Goal: Transaction & Acquisition: Obtain resource

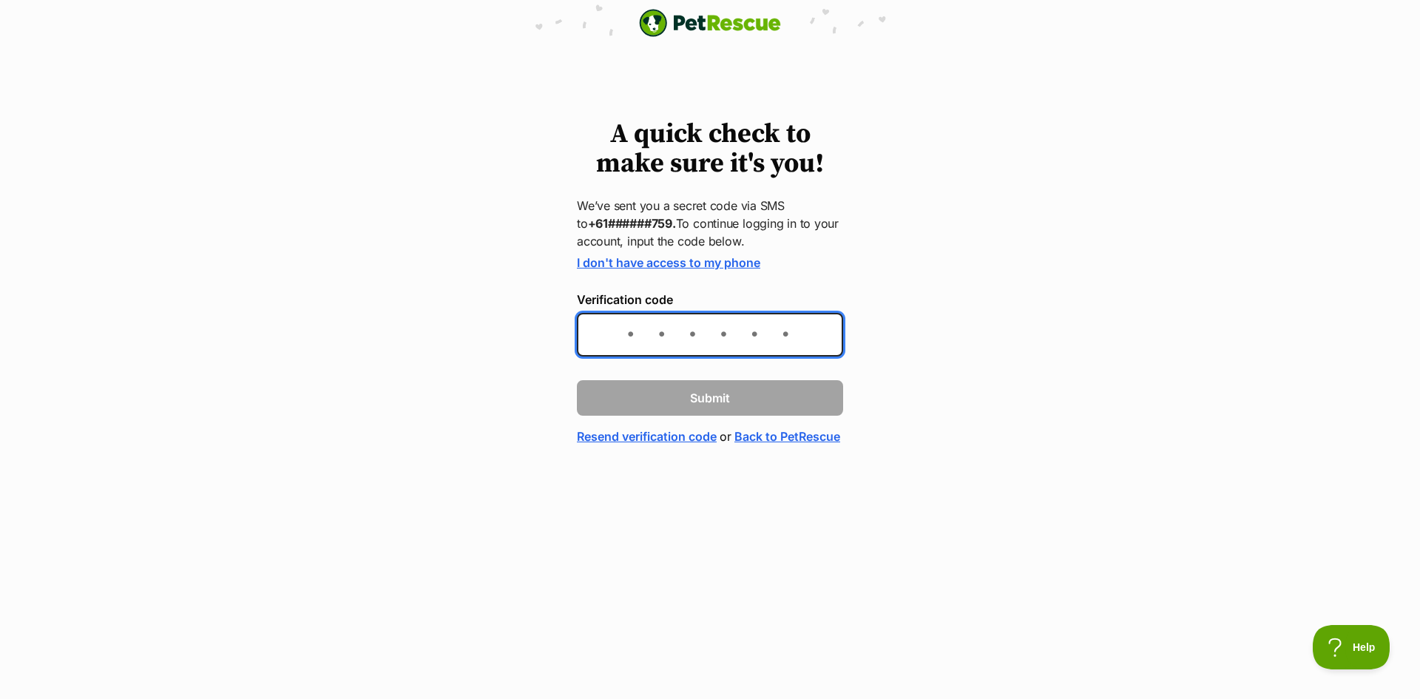
click at [715, 341] on input "Verification code" at bounding box center [710, 335] width 266 height 44
type input "675070"
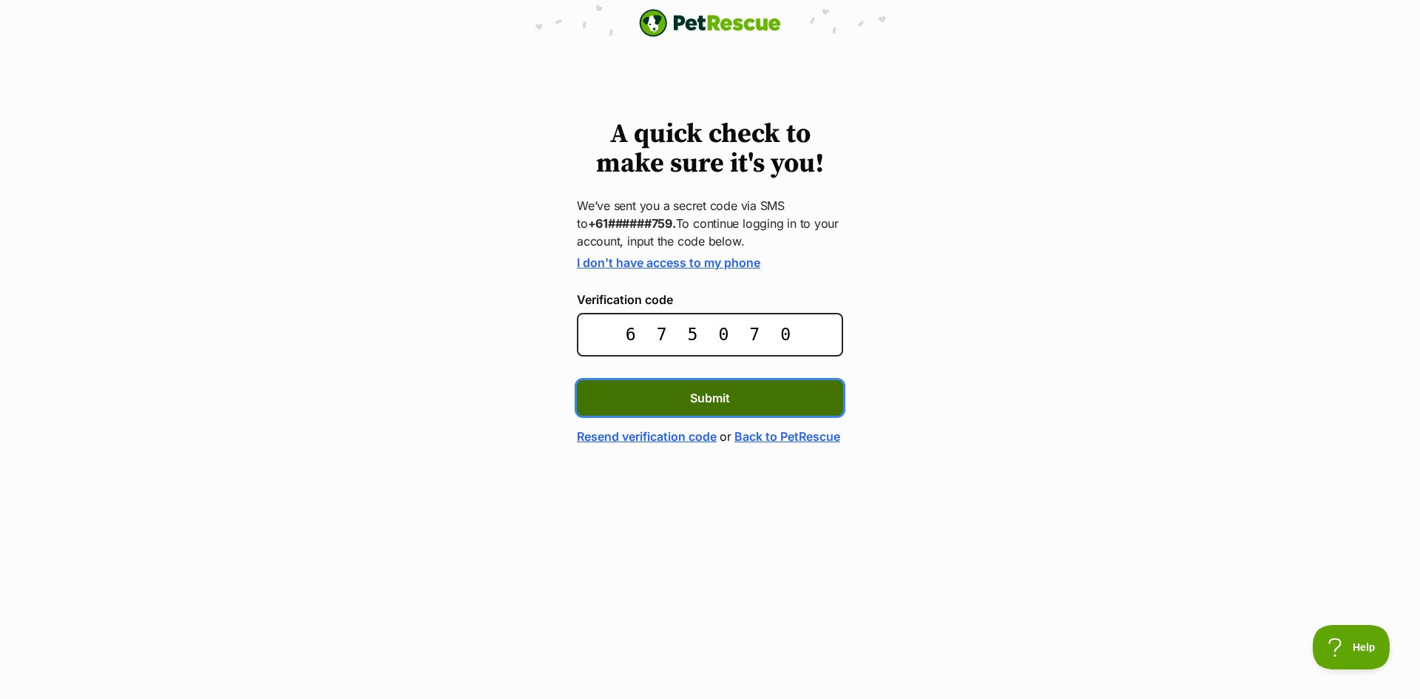
click at [737, 390] on button "Submit" at bounding box center [710, 397] width 266 height 35
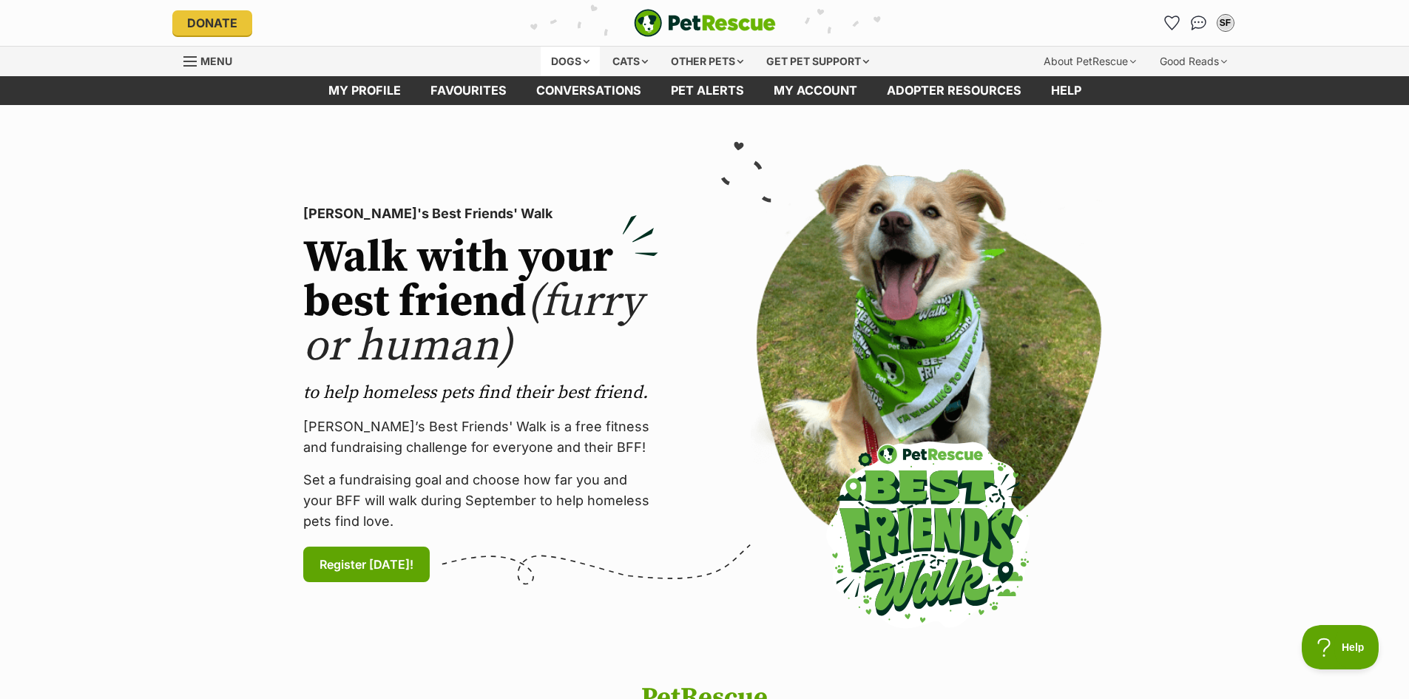
click at [568, 60] on div "Dogs" at bounding box center [570, 62] width 59 height 30
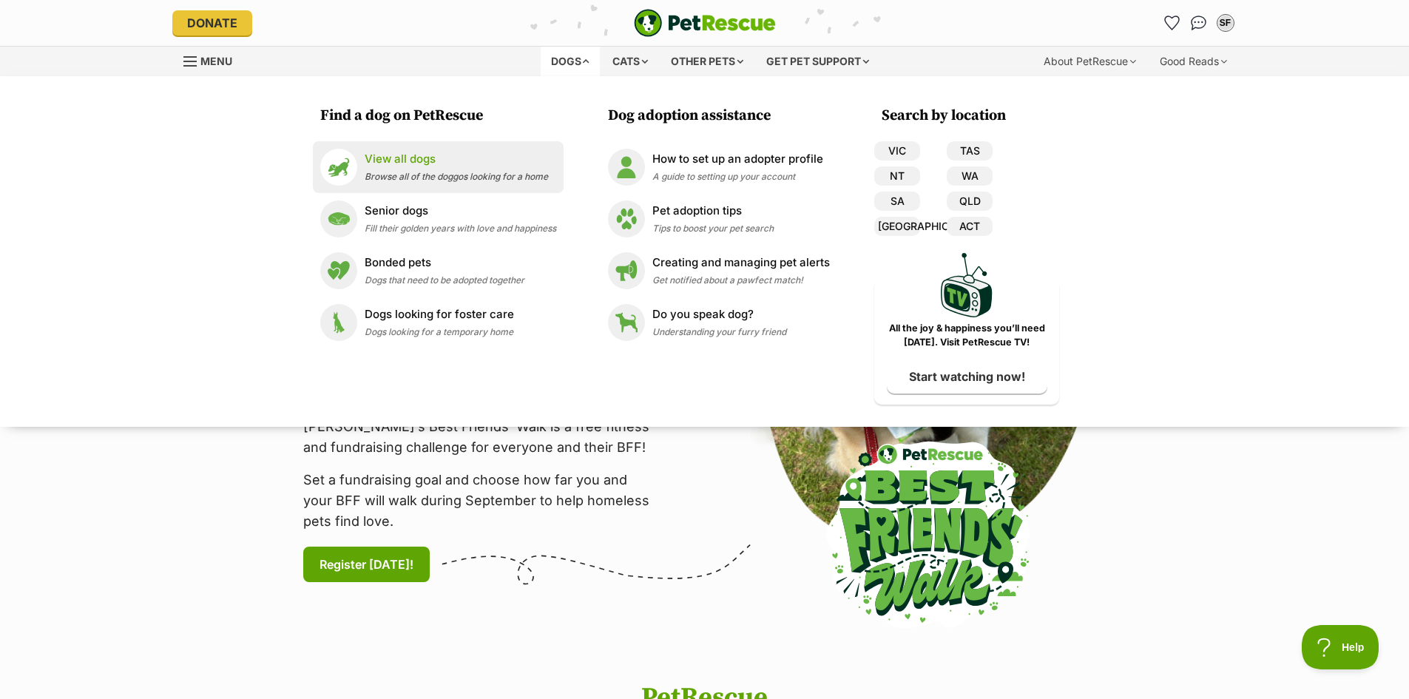
click at [390, 160] on p "View all dogs" at bounding box center [456, 159] width 183 height 17
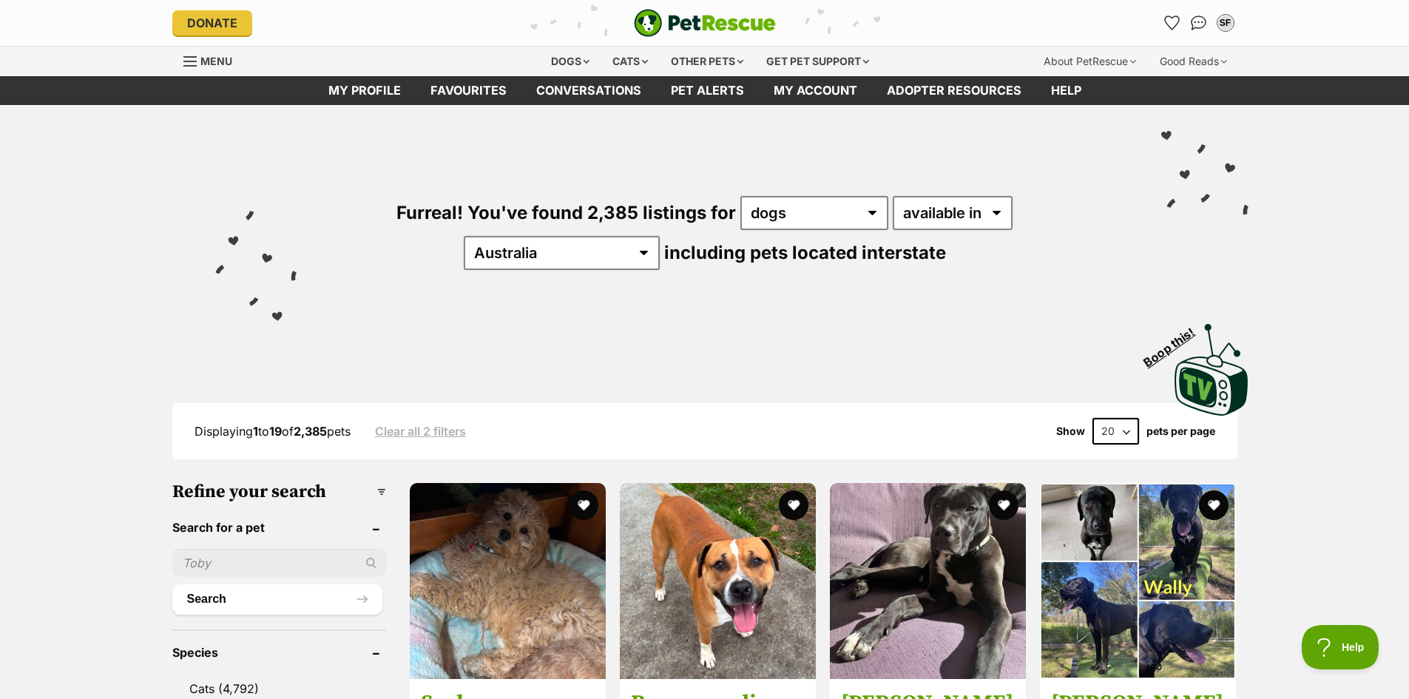
click at [258, 558] on input "text" at bounding box center [279, 563] width 214 height 28
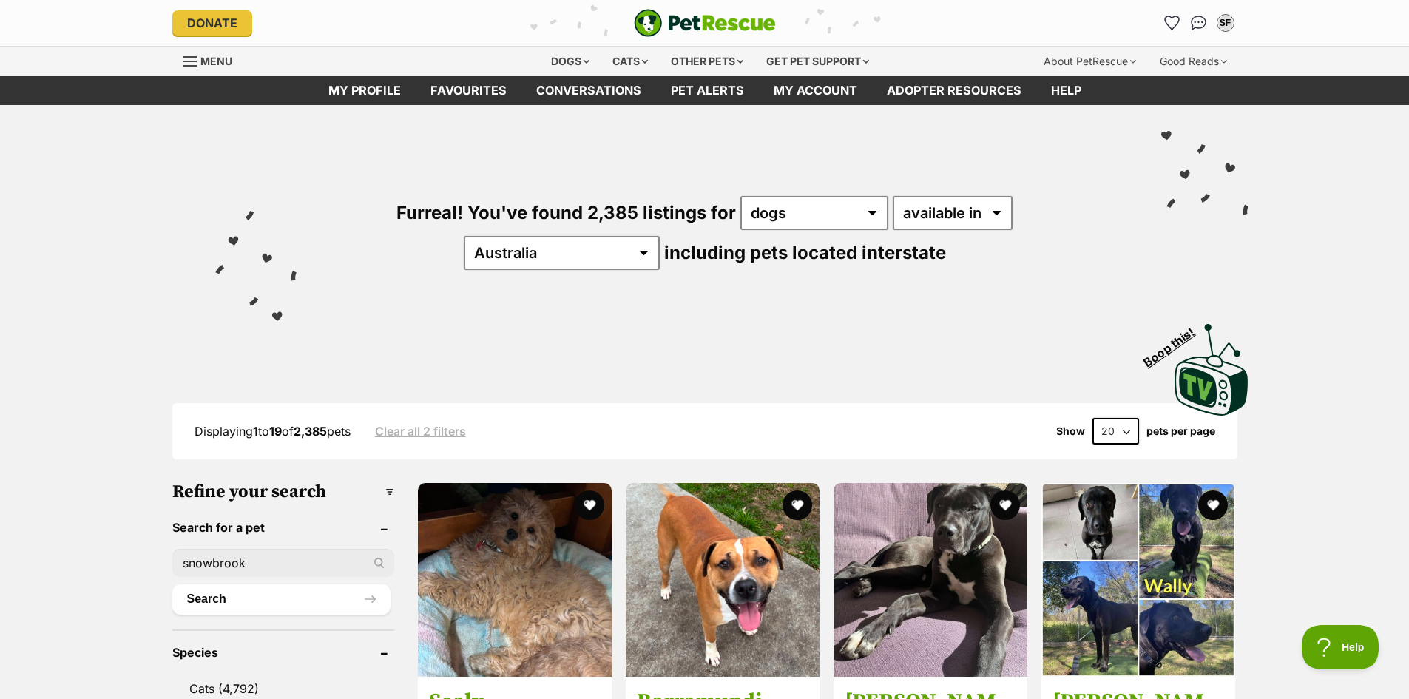
type input "snowbrook"
click at [172, 584] on button "Search" at bounding box center [281, 599] width 218 height 30
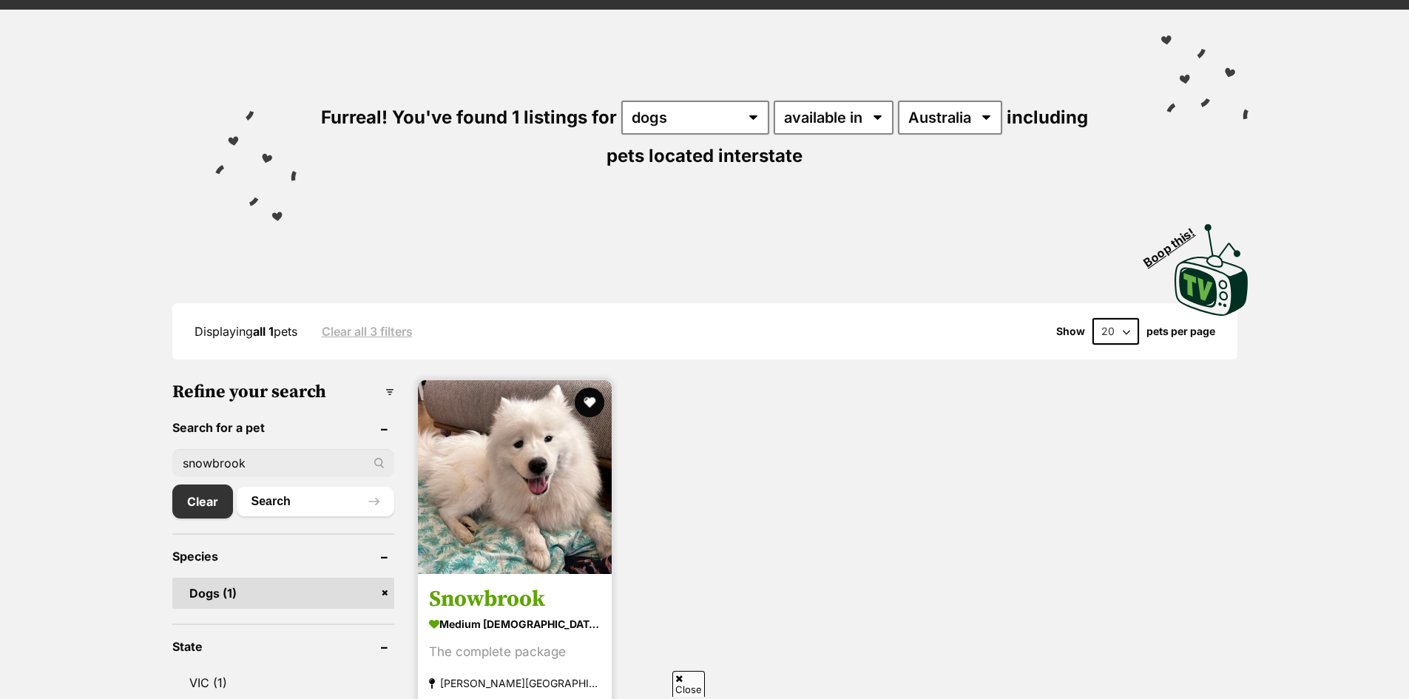
scroll to position [222, 0]
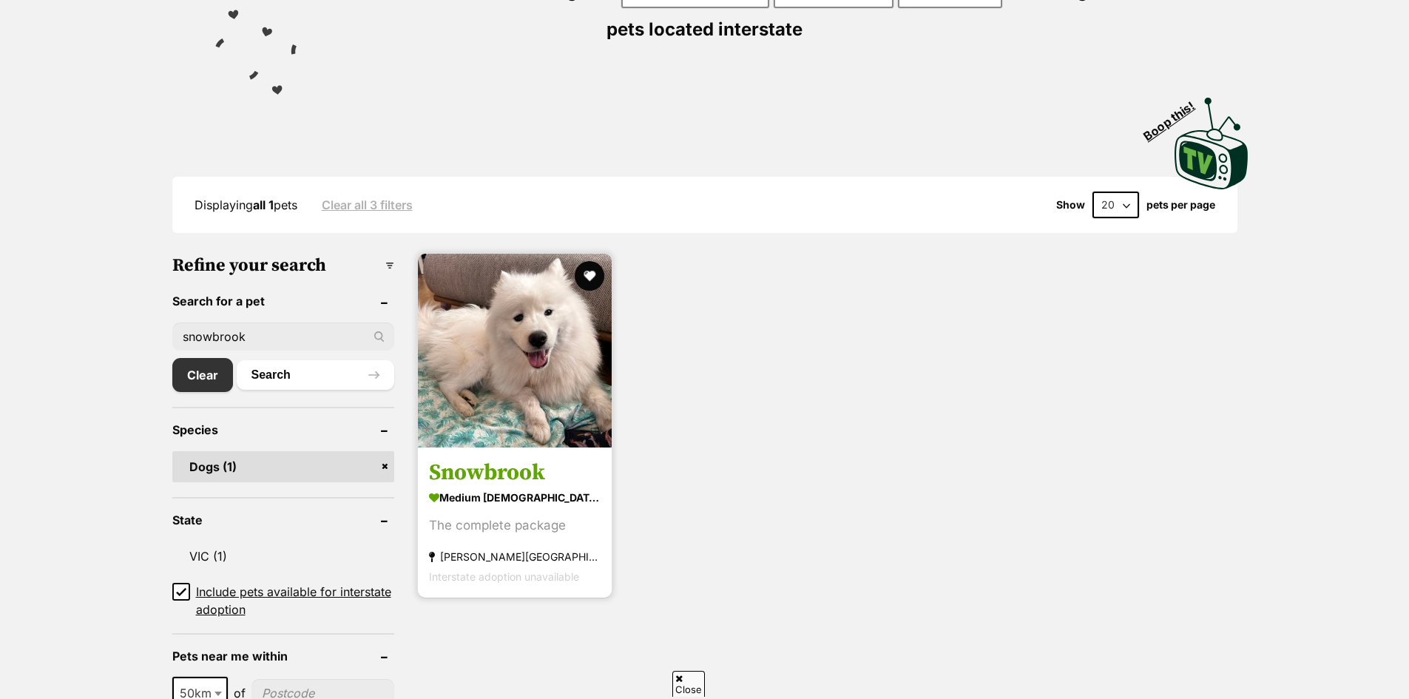
click at [478, 413] on img at bounding box center [515, 351] width 194 height 194
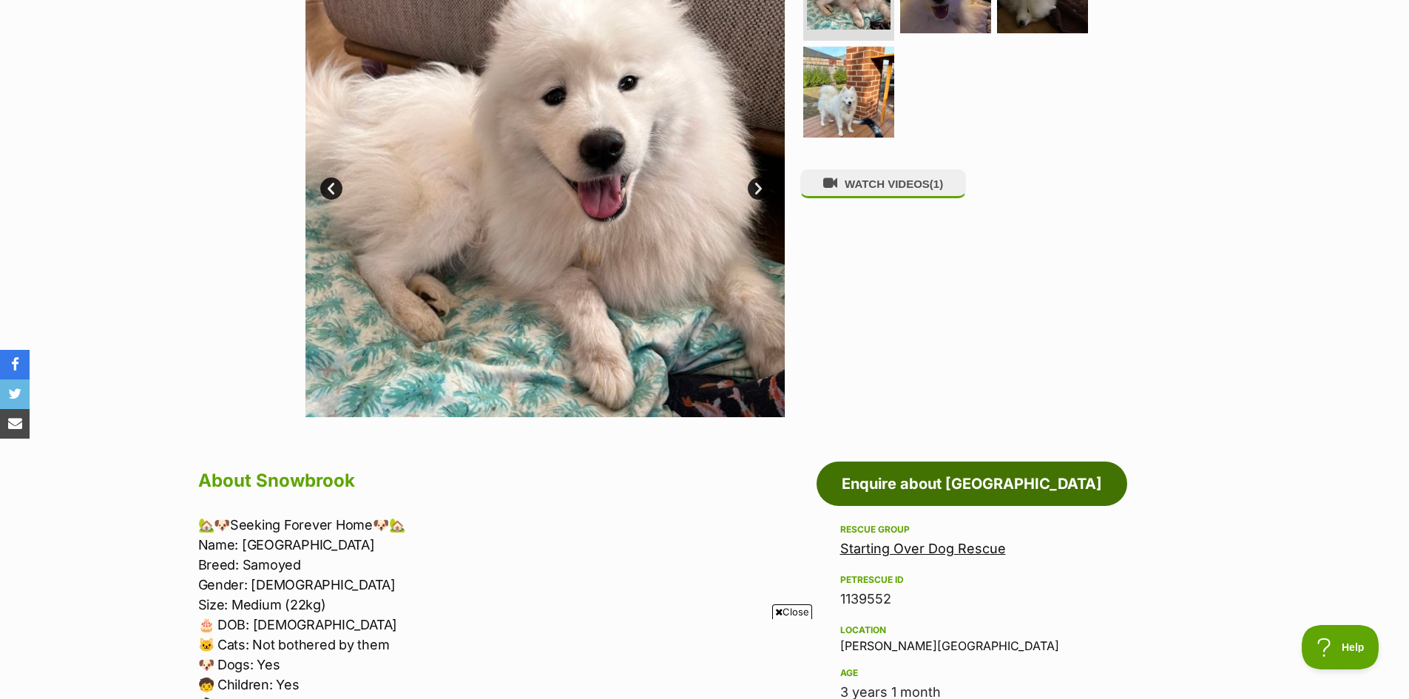
click at [921, 468] on link "Enquire about [GEOGRAPHIC_DATA]" at bounding box center [971, 483] width 311 height 44
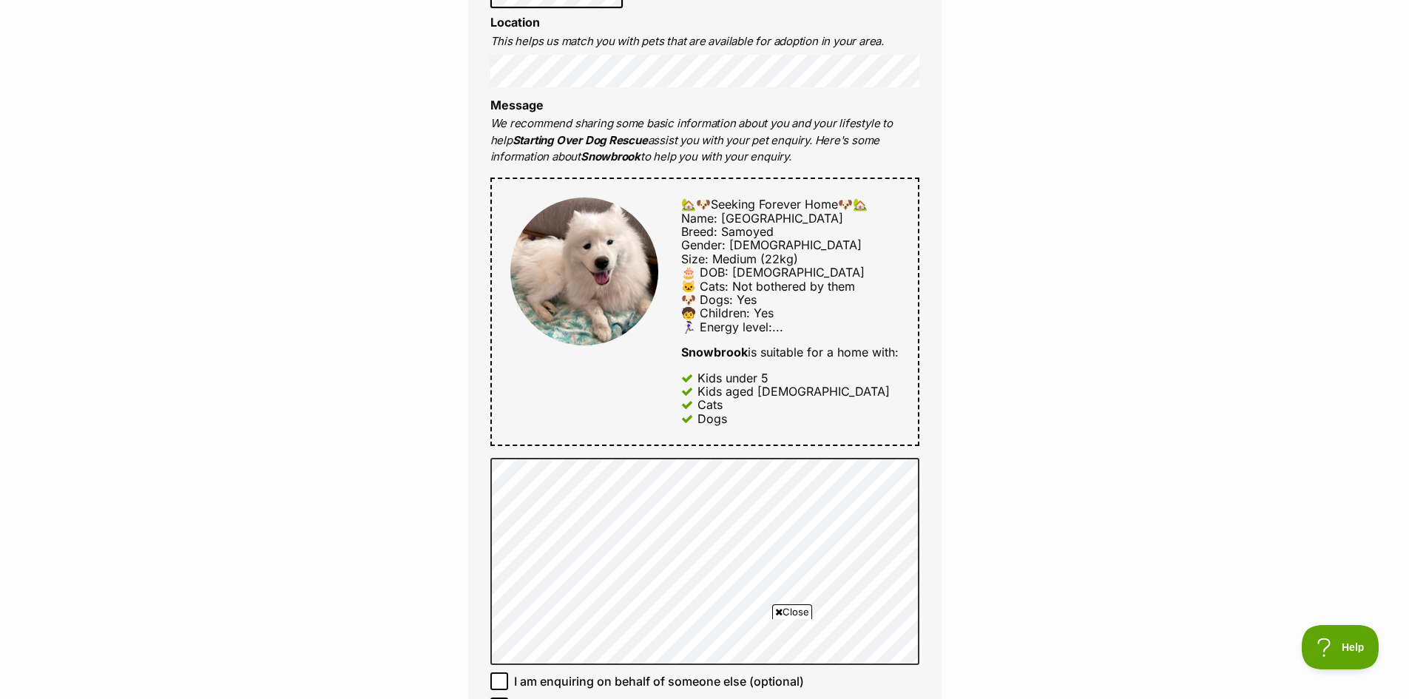
scroll to position [813, 0]
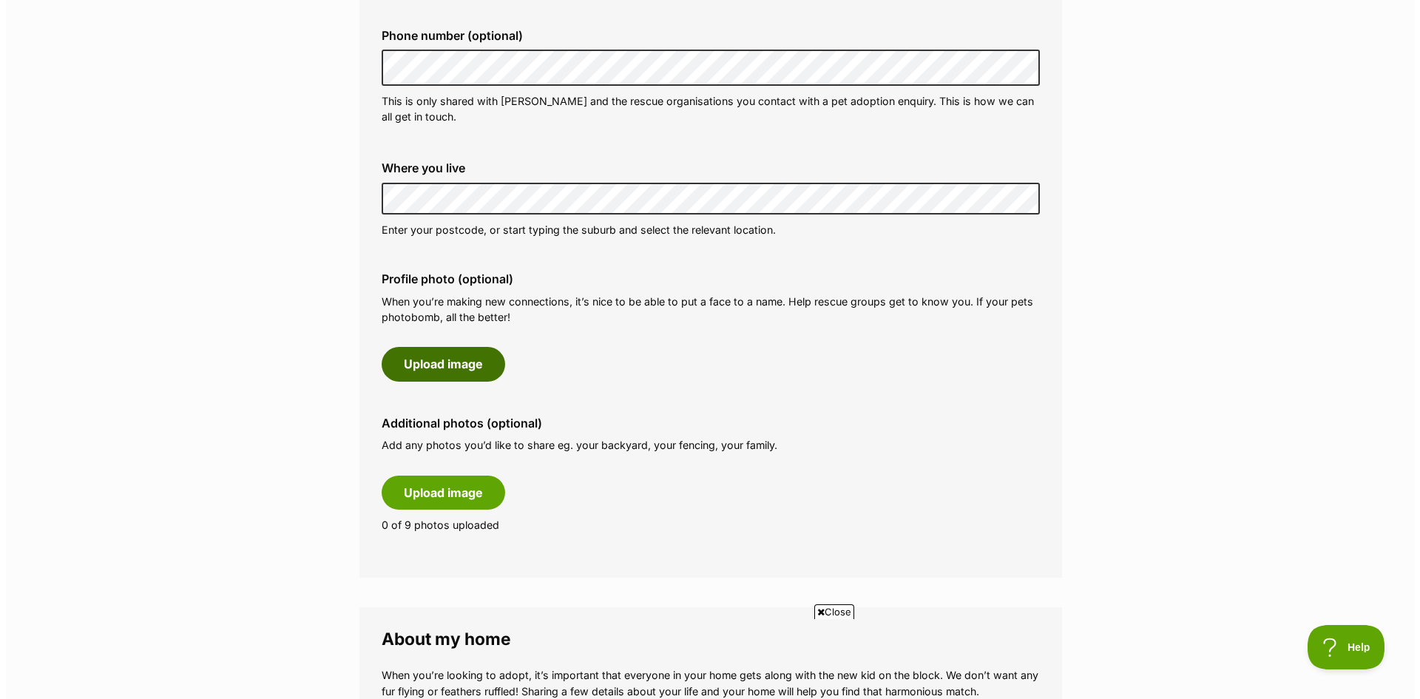
scroll to position [518, 0]
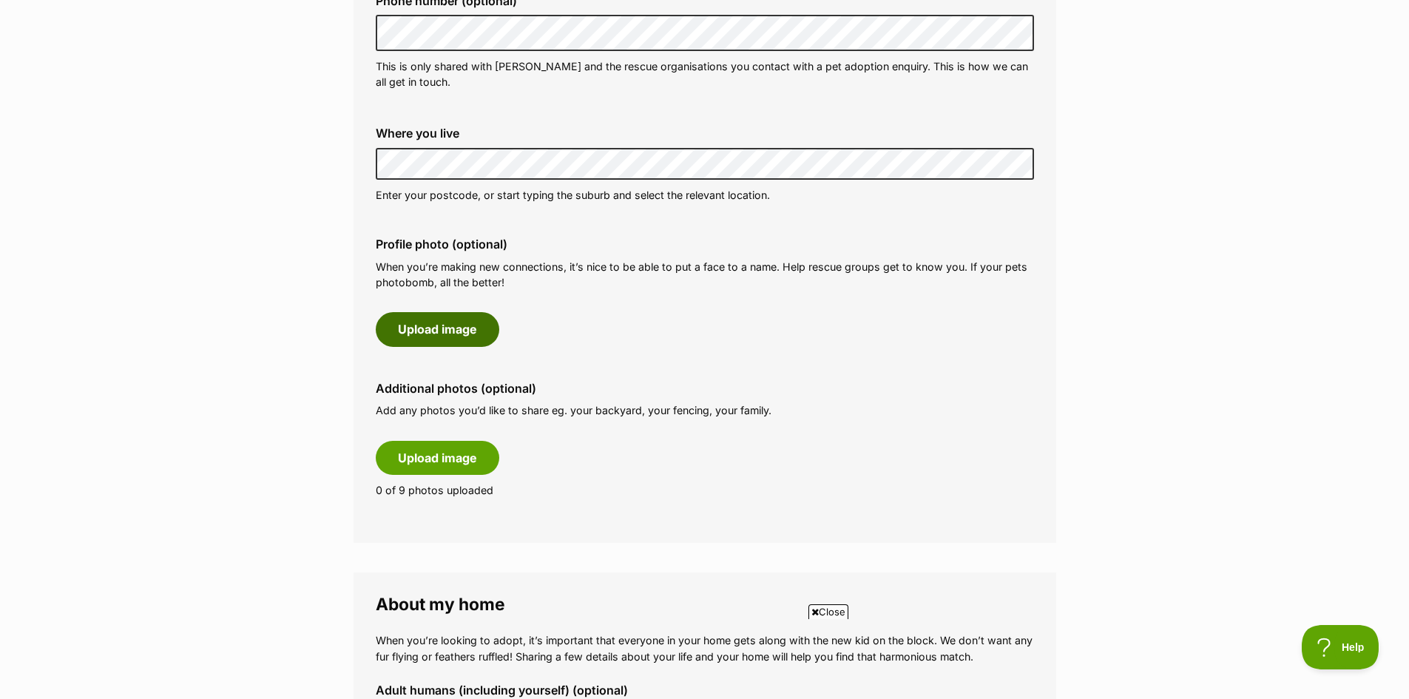
click at [417, 328] on button "Upload image" at bounding box center [437, 329] width 123 height 34
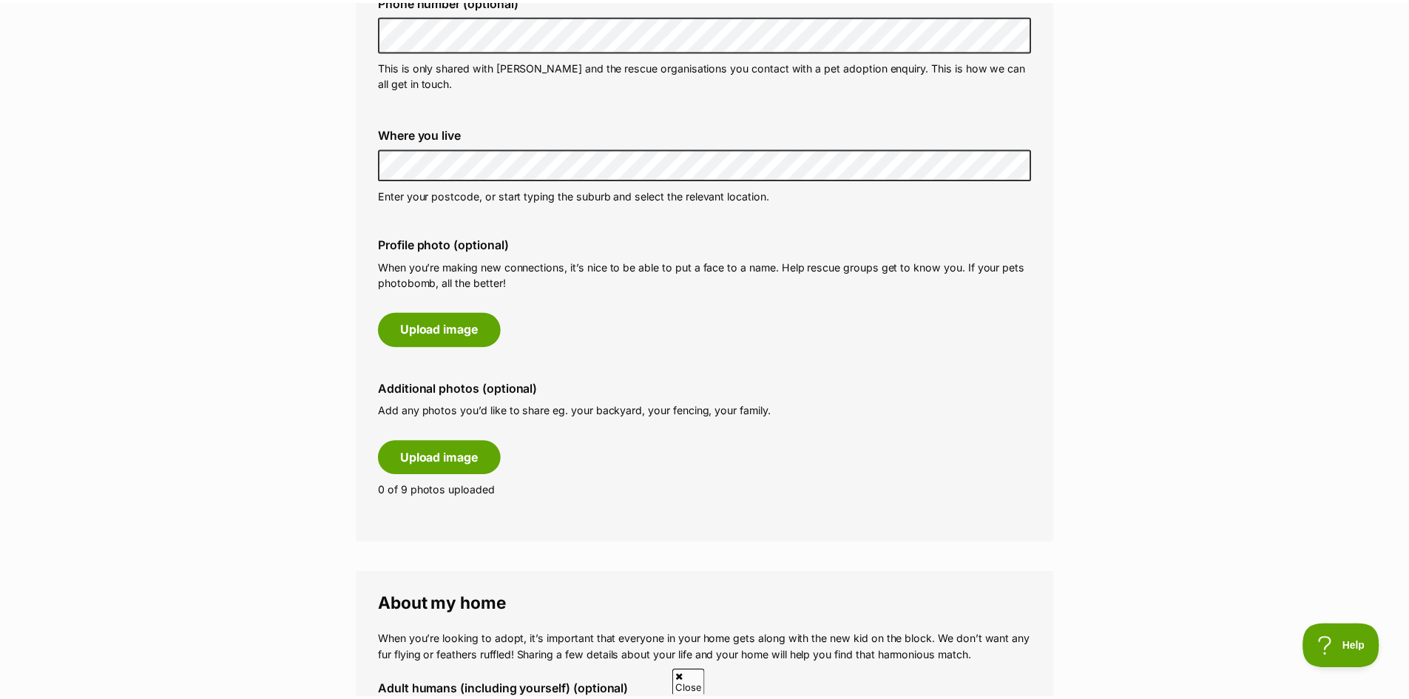
scroll to position [0, 0]
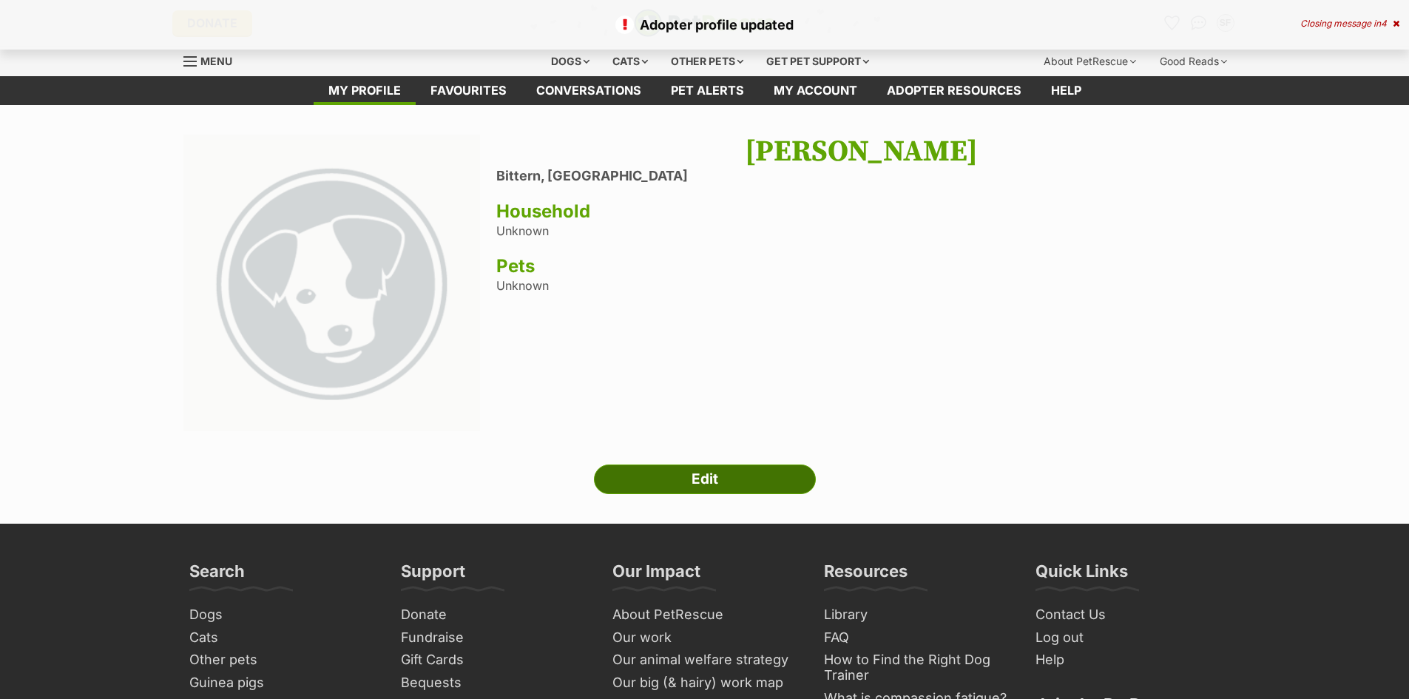
click at [721, 475] on link "Edit" at bounding box center [705, 479] width 222 height 30
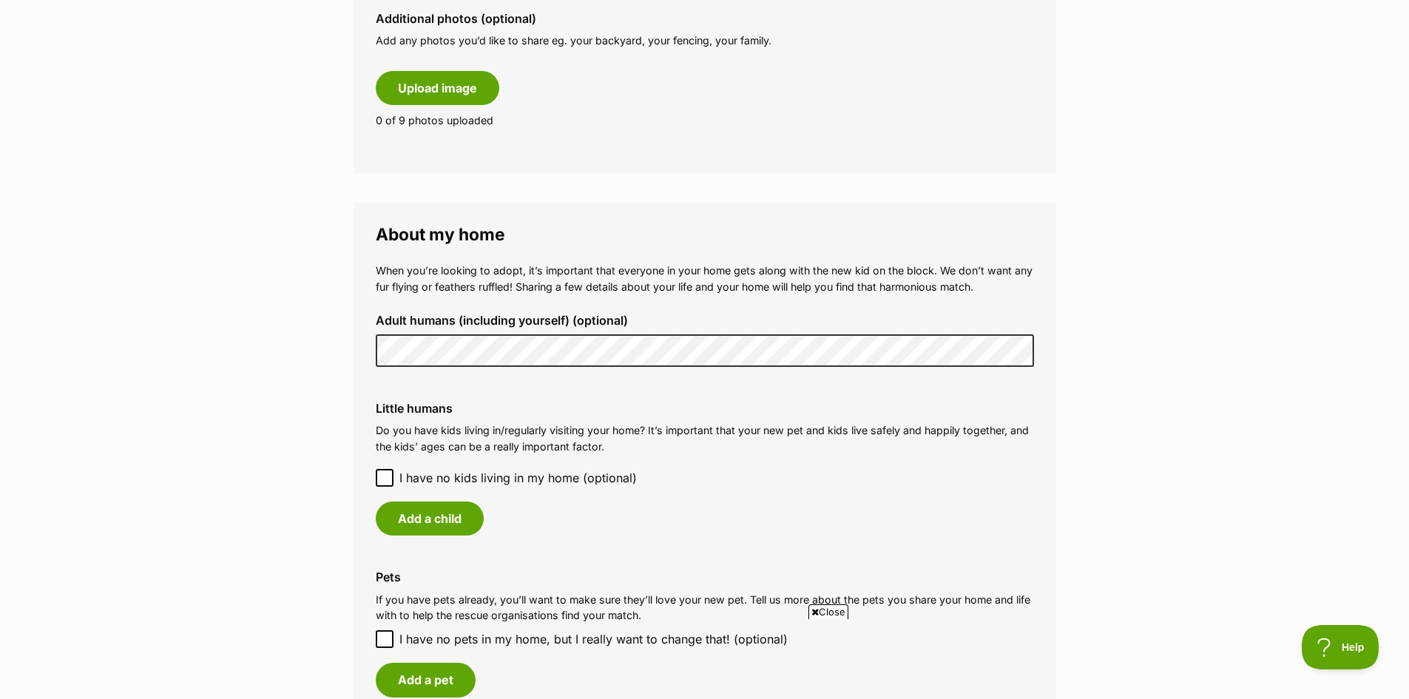
click at [524, 461] on div "Little humans Do you have kids living in/regularly visiting your home? It’s imp…" at bounding box center [705, 469] width 682 height 158
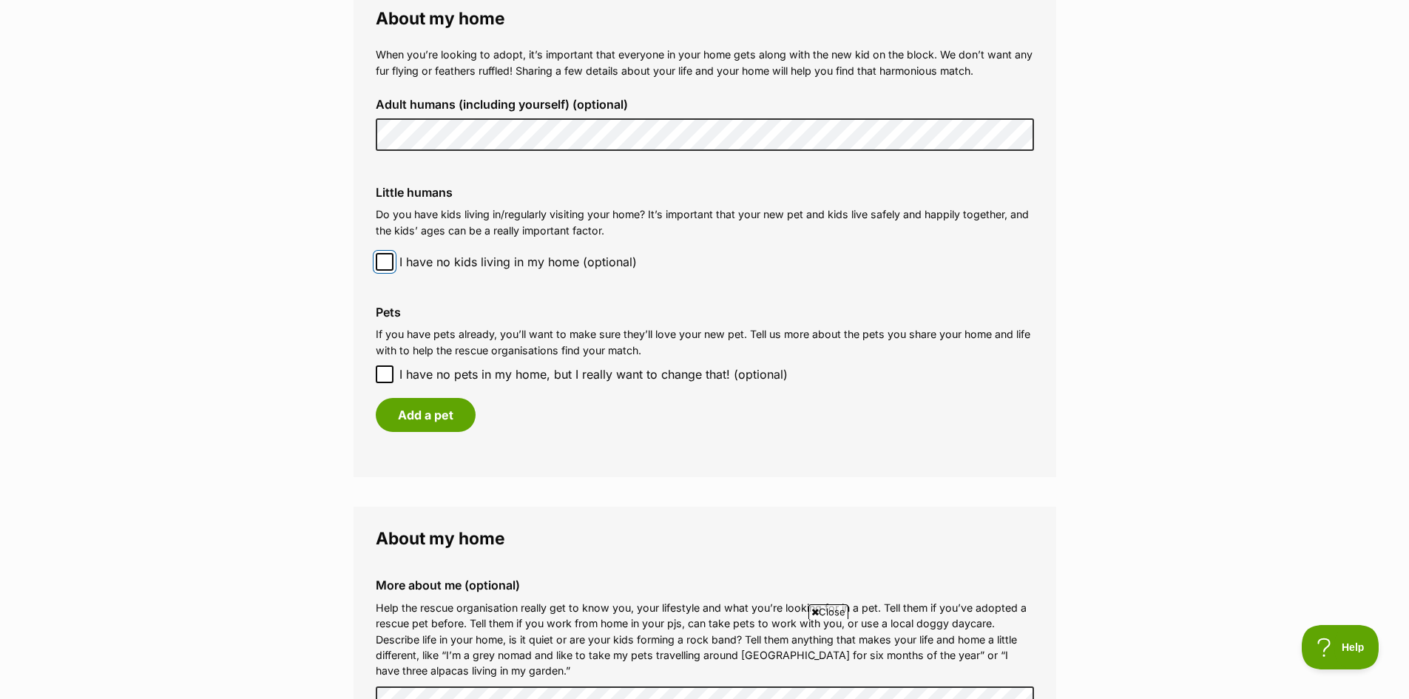
scroll to position [1109, 0]
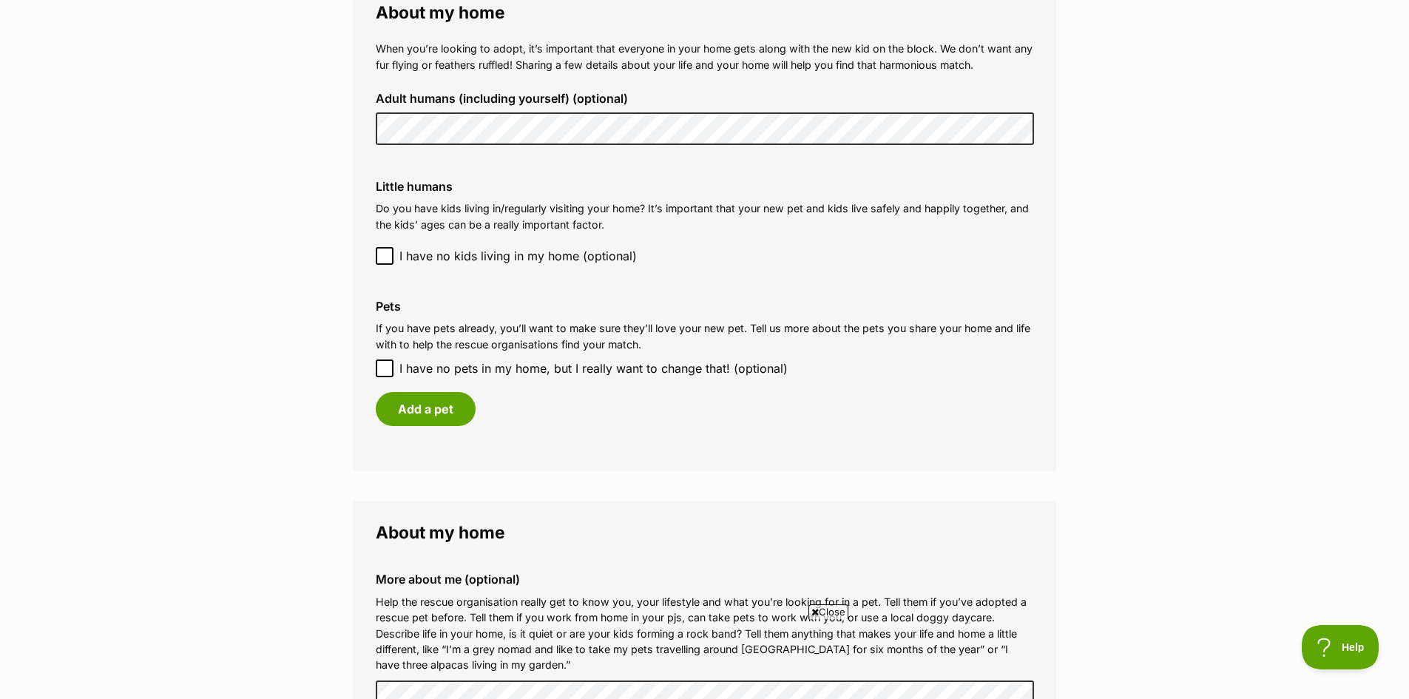
click at [385, 373] on icon at bounding box center [384, 368] width 10 height 10
click at [385, 373] on input "I have no pets in my home, but I really want to change that! (optional)" at bounding box center [385, 368] width 18 height 18
checkbox input "true"
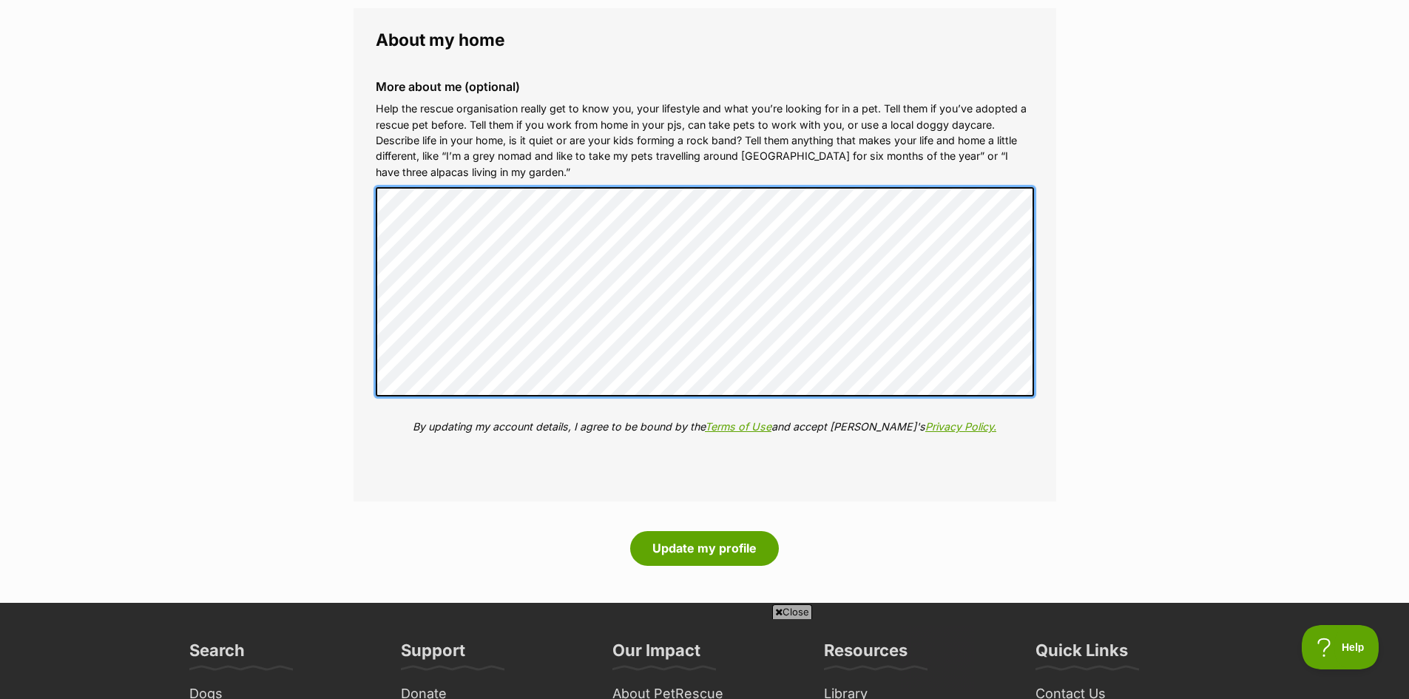
scroll to position [0, 0]
click at [361, 190] on fieldset "About my home More about me (optional) Help the rescue organisation really get …" at bounding box center [704, 255] width 702 height 494
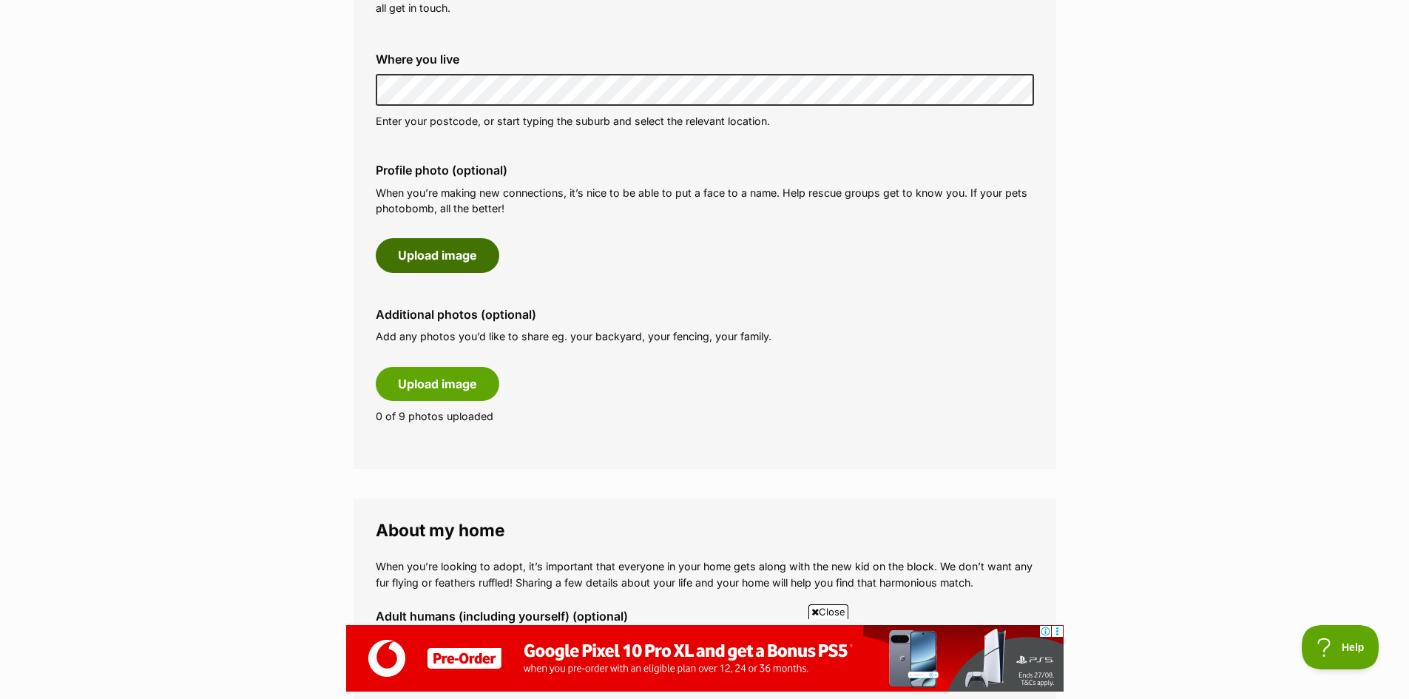
click at [442, 254] on button "Upload image" at bounding box center [437, 255] width 123 height 34
click at [444, 260] on button "Upload image" at bounding box center [437, 255] width 123 height 34
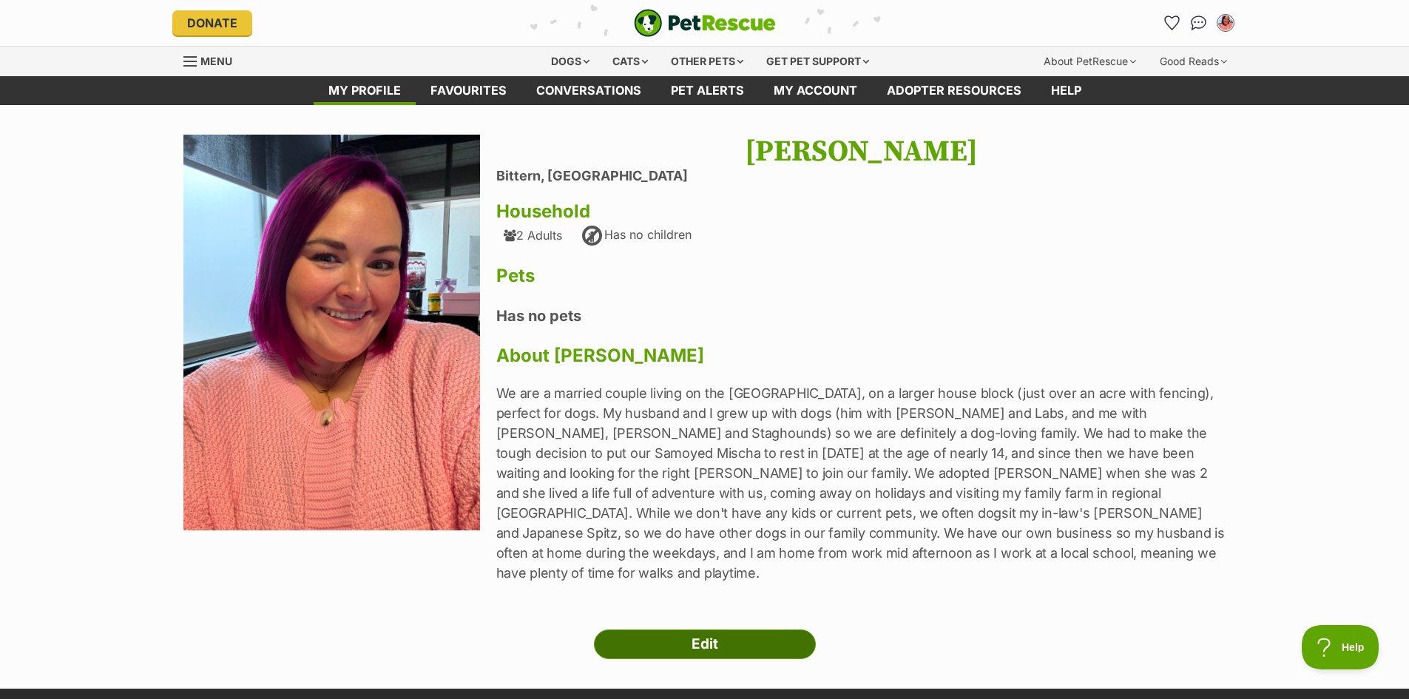
click at [728, 629] on link "Edit" at bounding box center [705, 644] width 222 height 30
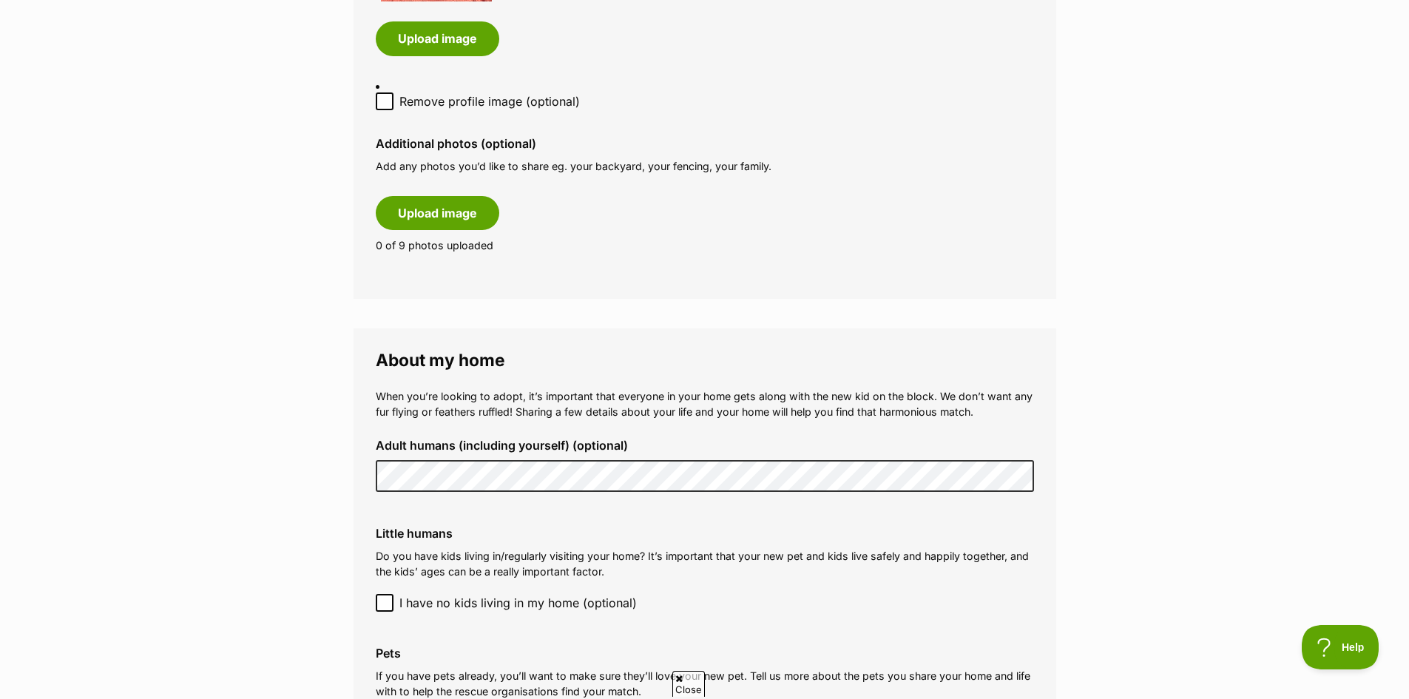
scroll to position [887, 0]
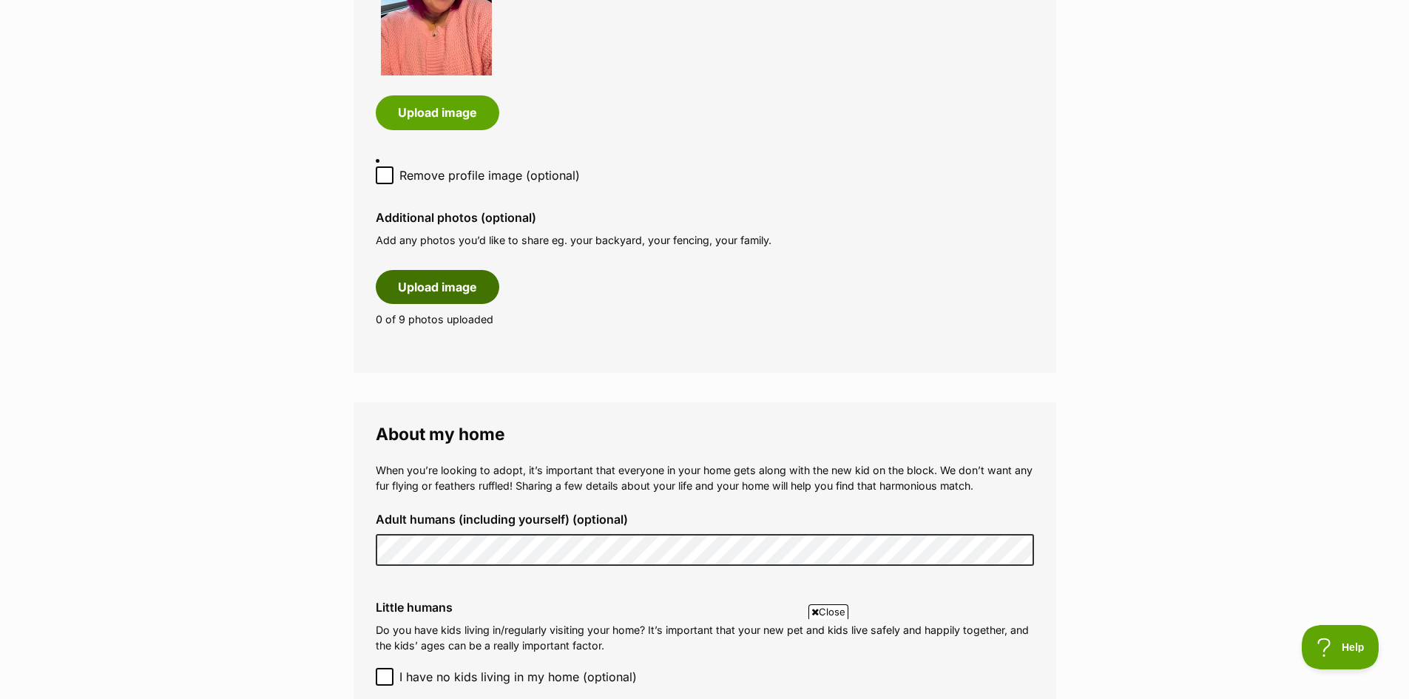
drag, startPoint x: 447, startPoint y: 279, endPoint x: 409, endPoint y: 292, distance: 40.7
click at [447, 279] on button "Upload image" at bounding box center [437, 287] width 123 height 34
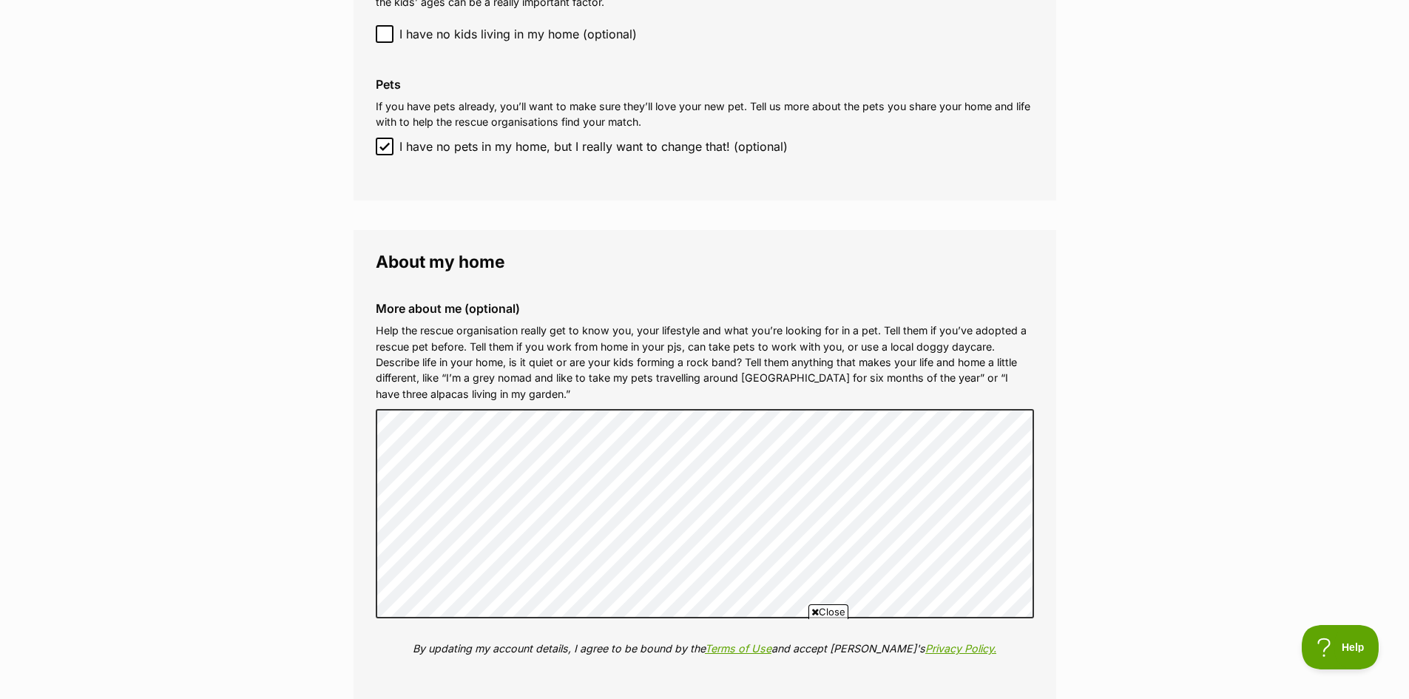
scroll to position [1999, 0]
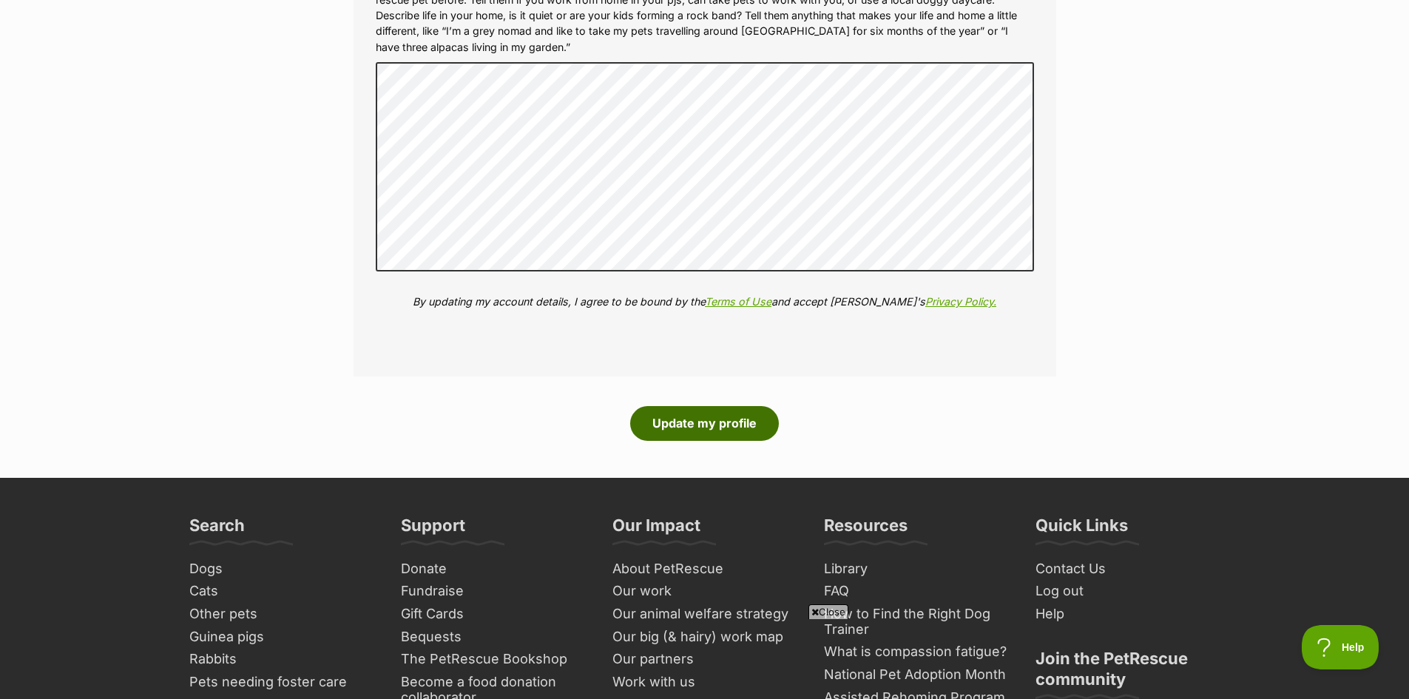
drag, startPoint x: 700, startPoint y: 418, endPoint x: 706, endPoint y: 404, distance: 14.6
click at [700, 418] on button "Update my profile" at bounding box center [704, 423] width 149 height 34
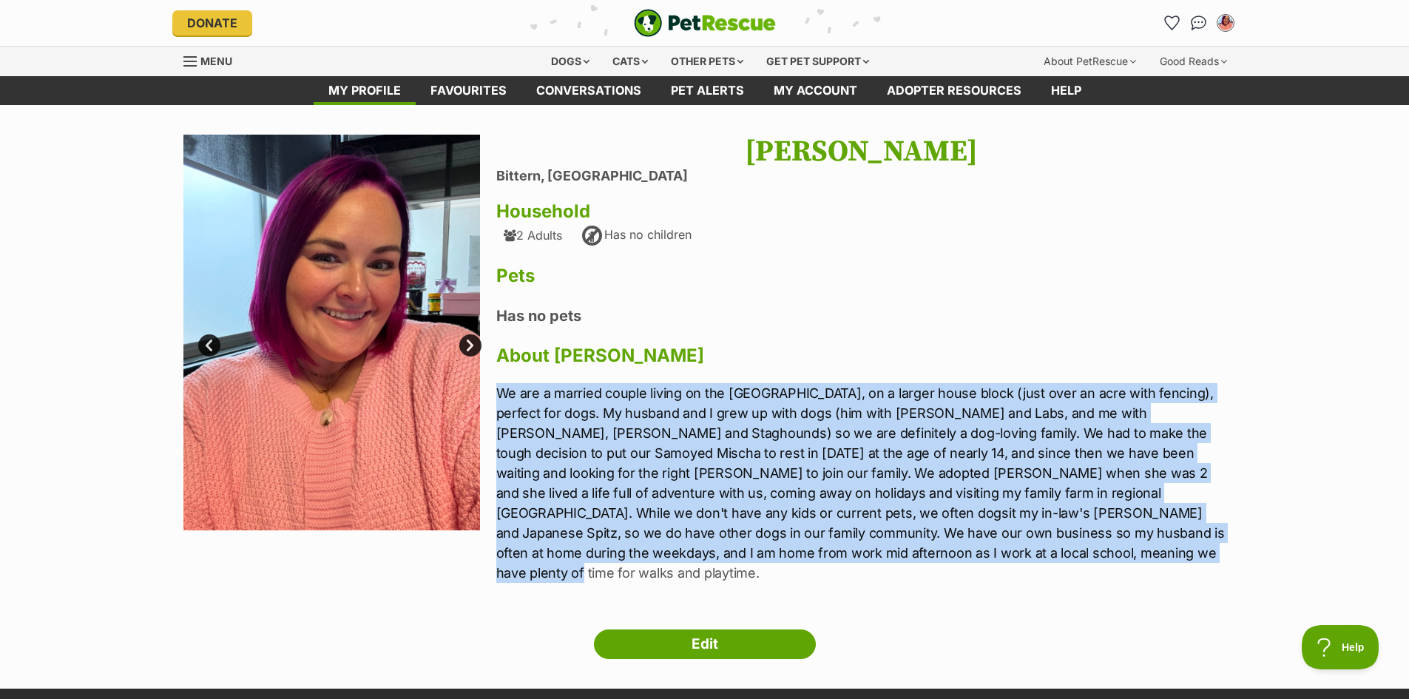
drag, startPoint x: 999, startPoint y: 557, endPoint x: 496, endPoint y: 395, distance: 528.3
click at [496, 395] on p "We are a married couple living on the Mornington Peninsula, on a larger house b…" at bounding box center [861, 483] width 730 height 200
copy p "We are a married couple living on the Mornington Peninsula, on a larger house b…"
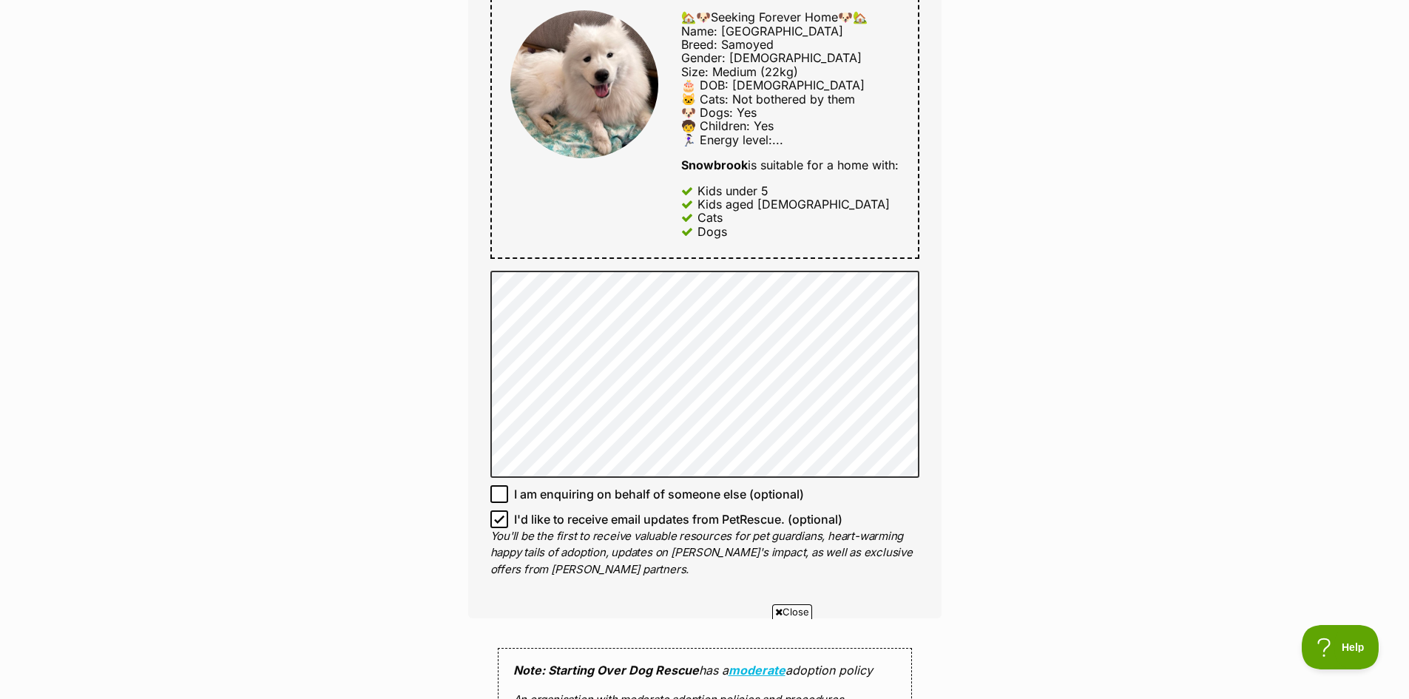
scroll to position [813, 0]
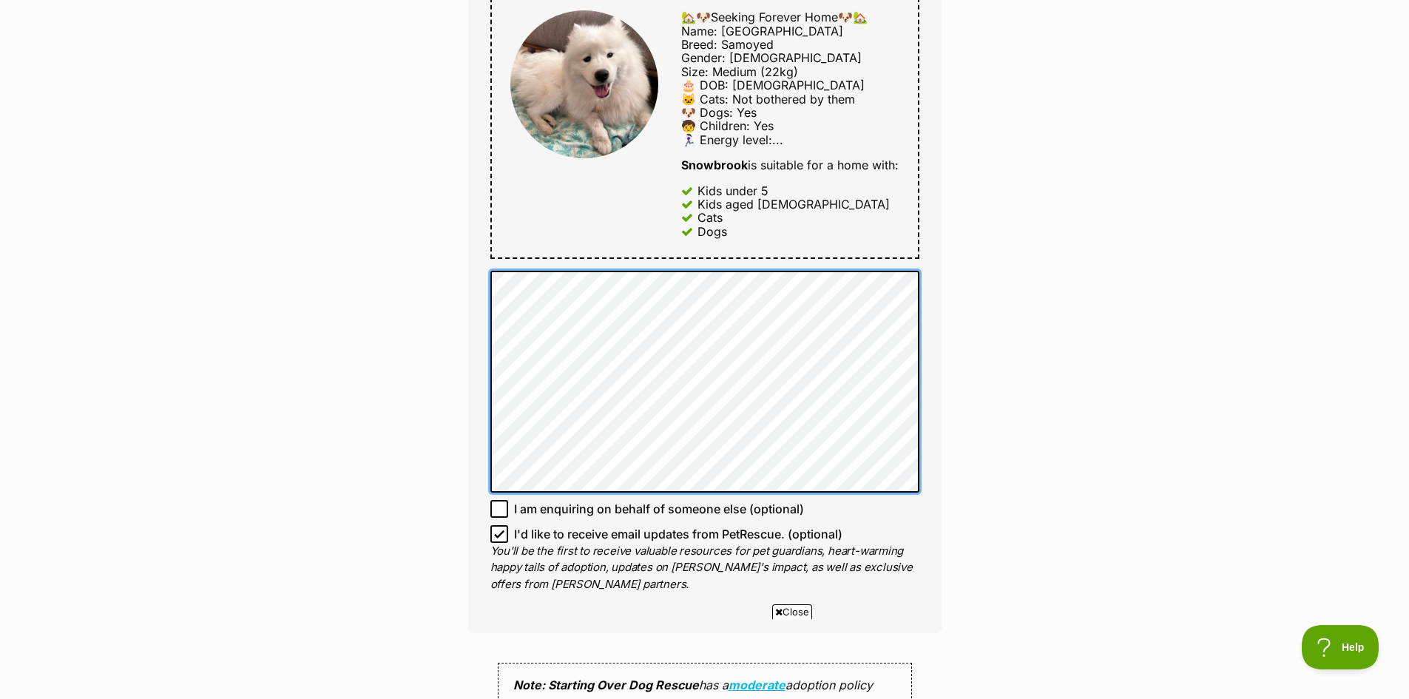
click at [458, 274] on div "Enquire about [GEOGRAPHIC_DATA] Want to increase your chances of a successful e…" at bounding box center [705, 313] width 518 height 1985
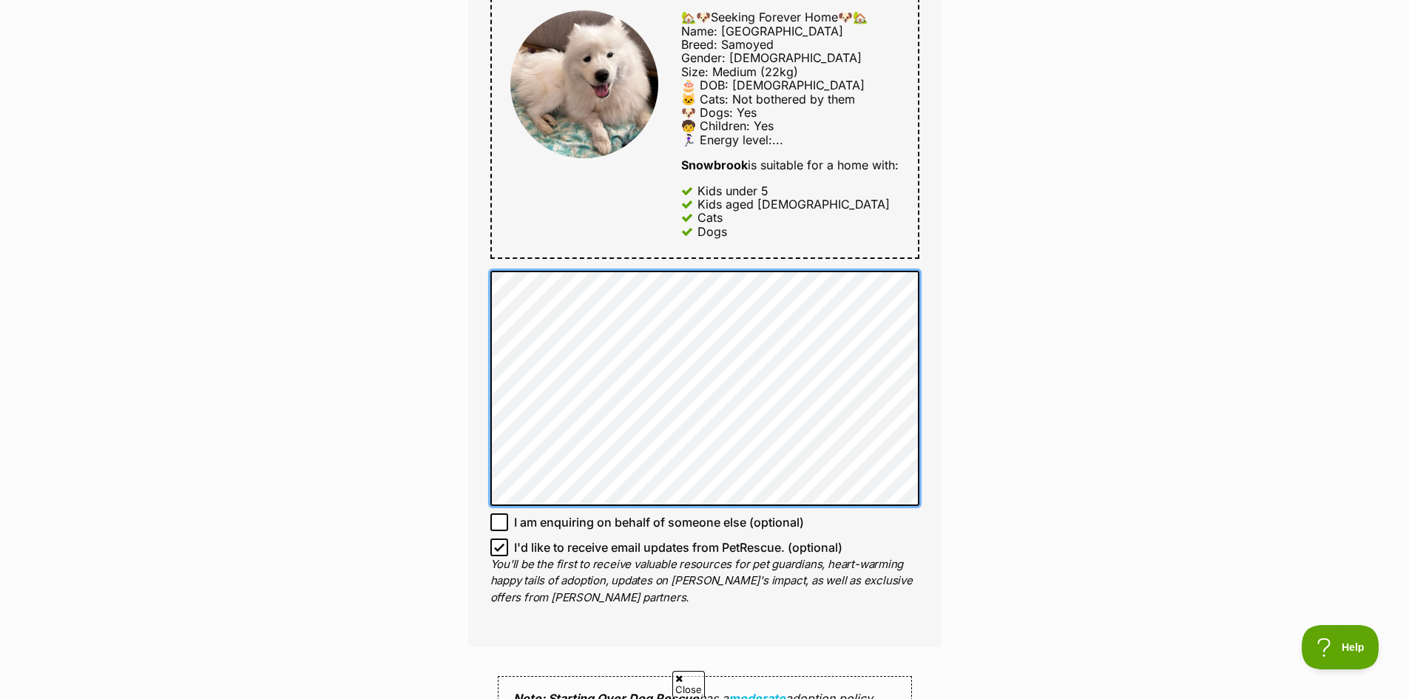
scroll to position [0, 0]
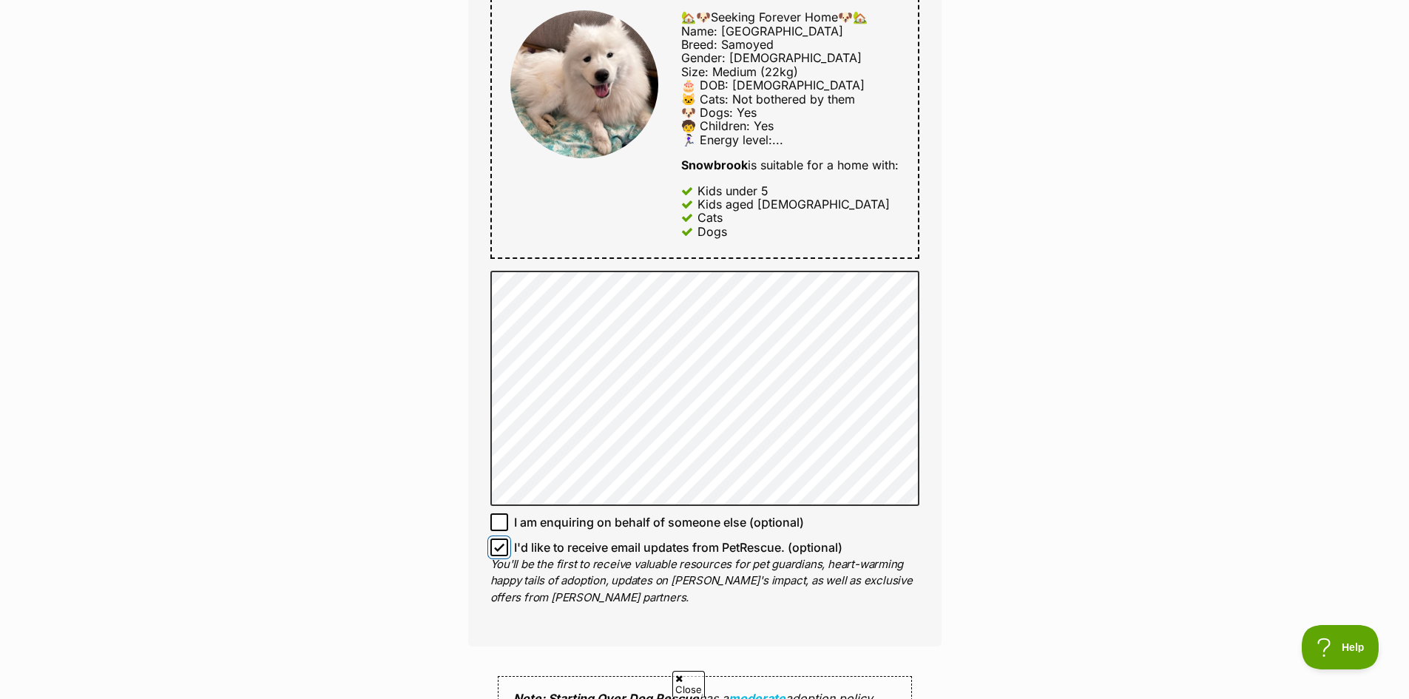
click at [505, 546] on input "I'd like to receive email updates from PetRescue. (optional)" at bounding box center [499, 547] width 18 height 18
checkbox input "false"
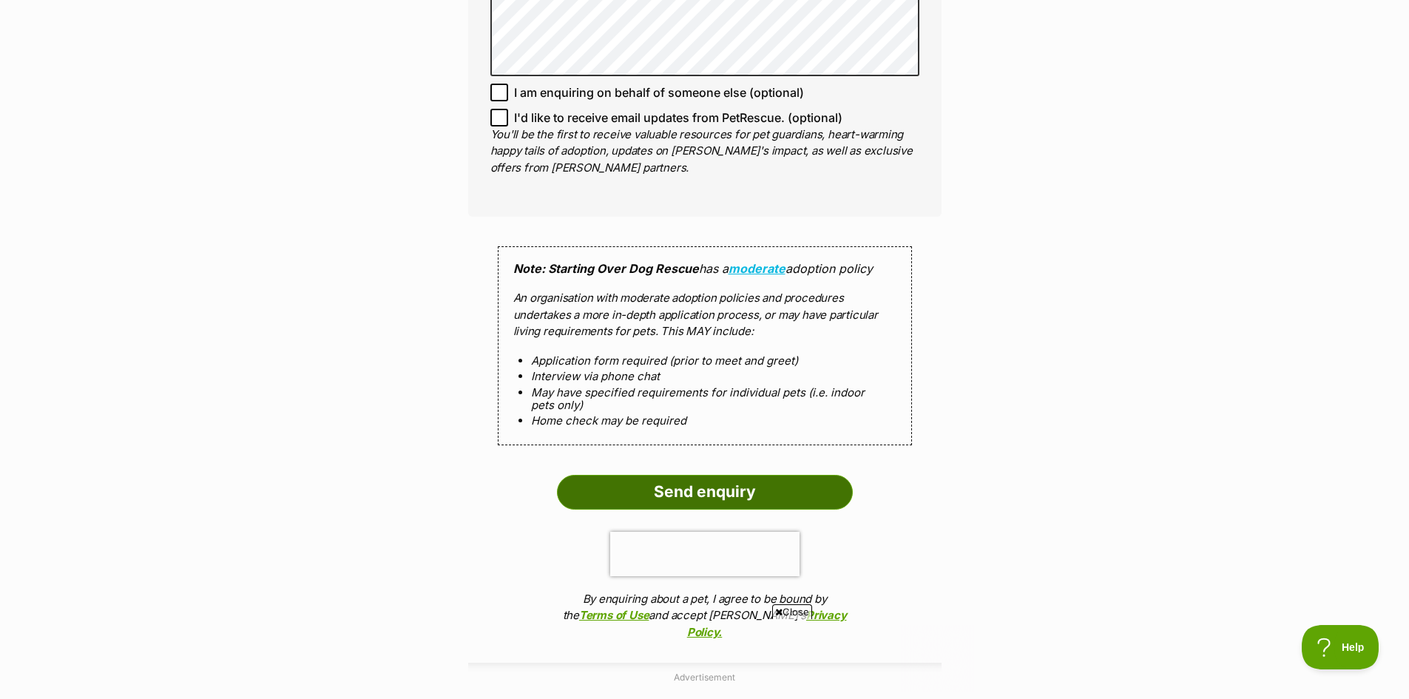
click at [719, 489] on input "Send enquiry" at bounding box center [705, 492] width 296 height 34
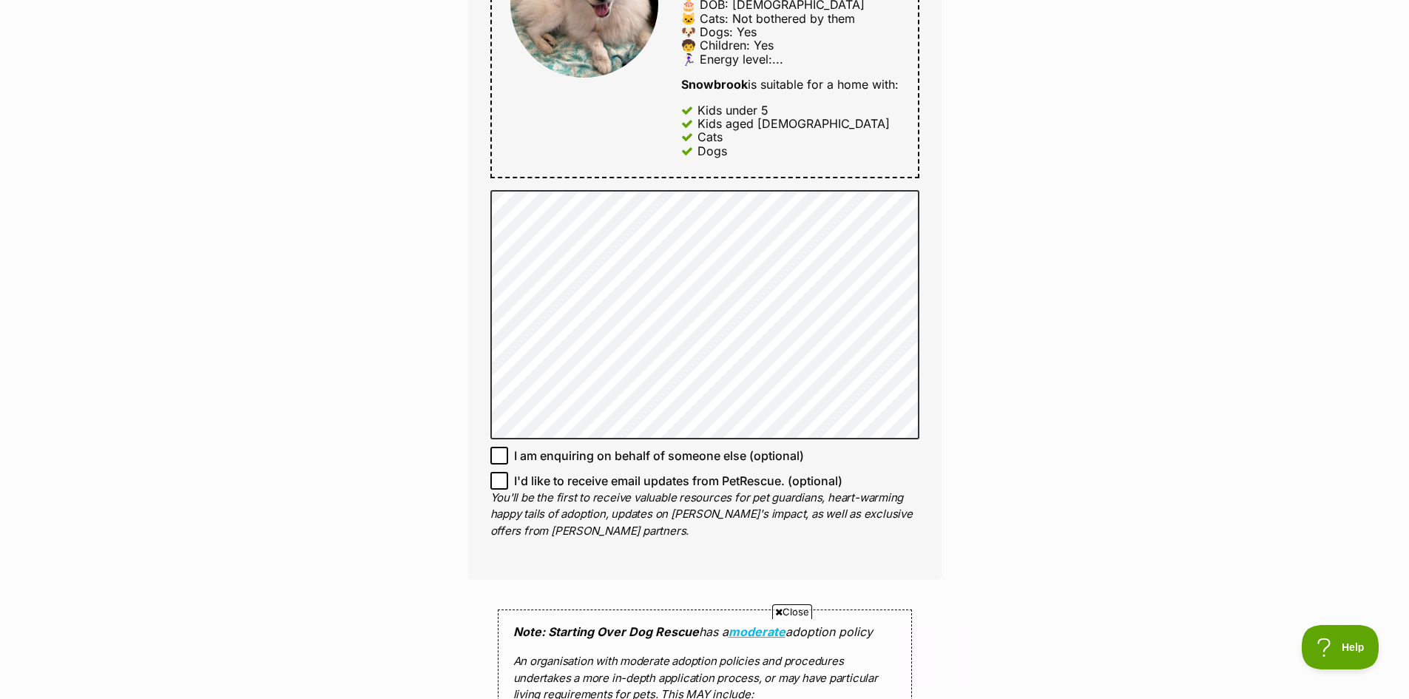
scroll to position [887, 0]
